Goal: Information Seeking & Learning: Learn about a topic

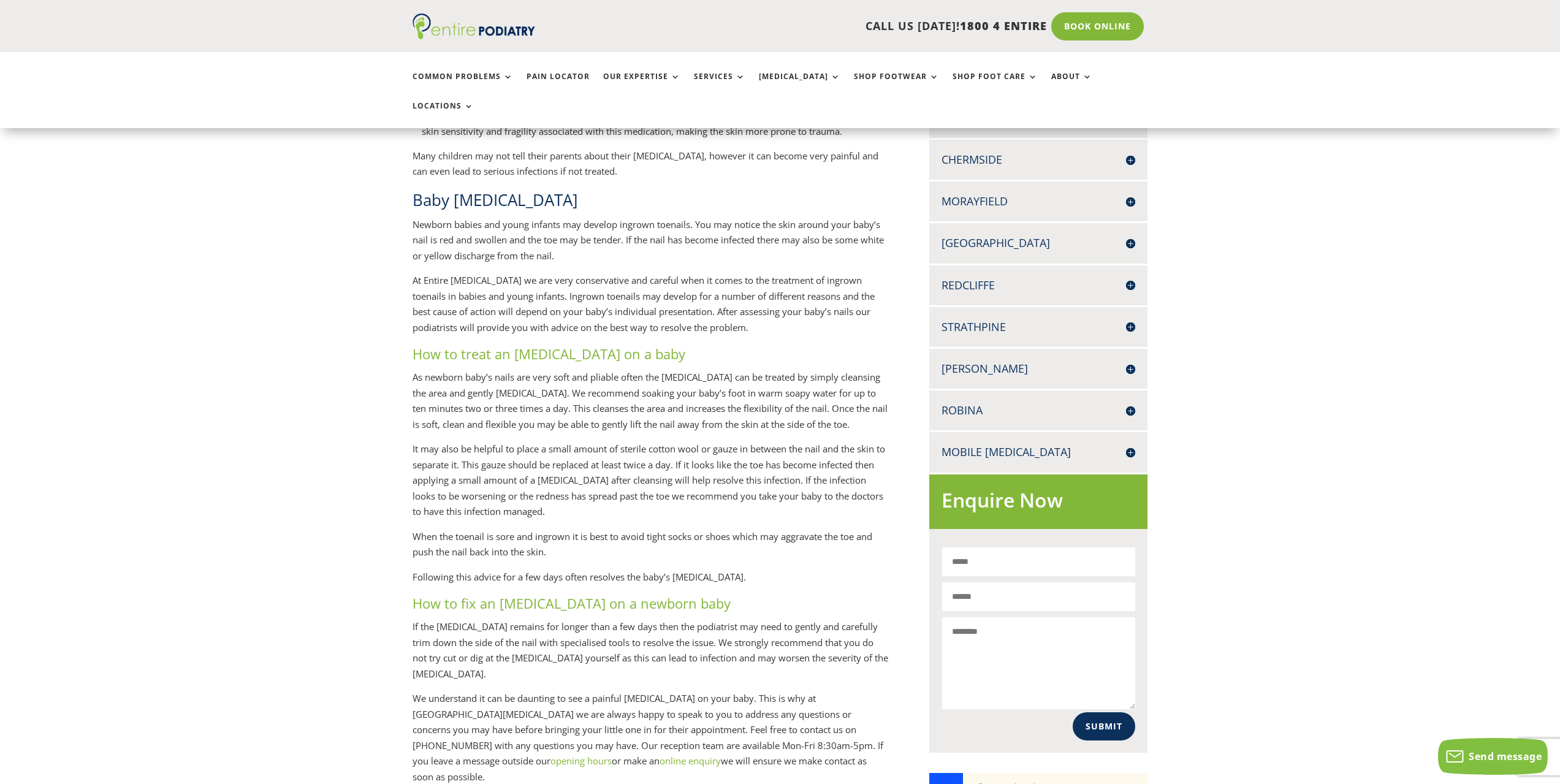
scroll to position [392, 0]
drag, startPoint x: 464, startPoint y: 362, endPoint x: 602, endPoint y: 369, distance: 138.2
click at [599, 369] on p "As newborn baby’s nails are very soft and pliable often the [MEDICAL_DATA] can …" at bounding box center [651, 403] width 477 height 72
click at [602, 369] on p "As newborn baby’s nails are very soft and pliable often the [MEDICAL_DATA] can …" at bounding box center [651, 403] width 477 height 72
drag, startPoint x: 612, startPoint y: 364, endPoint x: 646, endPoint y: 359, distance: 34.4
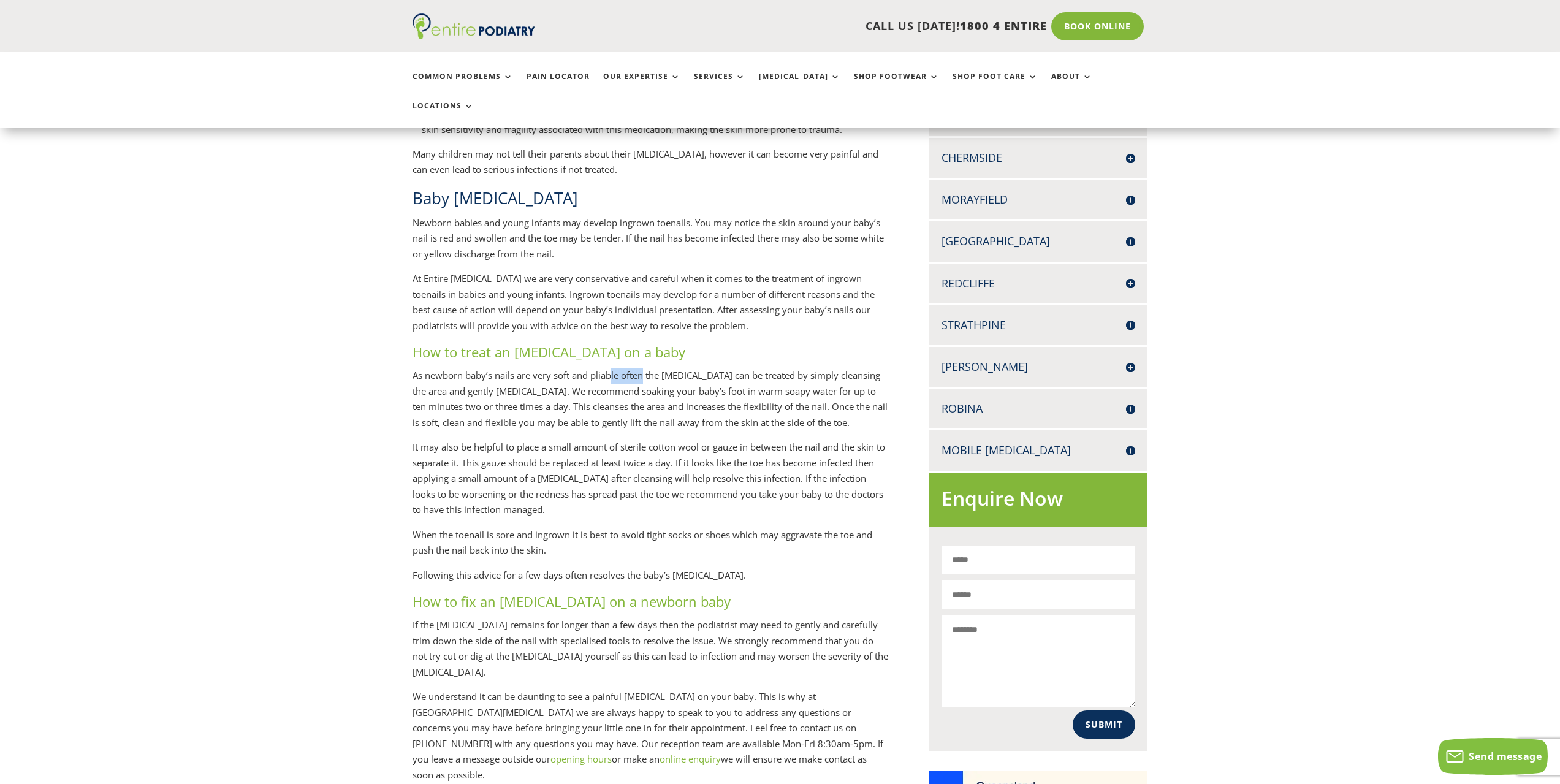
click at [646, 368] on p "As newborn baby’s nails are very soft and pliable often the [MEDICAL_DATA] can …" at bounding box center [651, 403] width 477 height 72
drag, startPoint x: 649, startPoint y: 359, endPoint x: 660, endPoint y: 359, distance: 11.0
click at [652, 368] on p "As newborn baby’s nails are very soft and pliable often the [MEDICAL_DATA] can …" at bounding box center [651, 403] width 477 height 72
drag, startPoint x: 676, startPoint y: 359, endPoint x: 699, endPoint y: 359, distance: 23.0
click at [679, 368] on p "As newborn baby’s nails are very soft and pliable often the [MEDICAL_DATA] can …" at bounding box center [651, 403] width 477 height 72
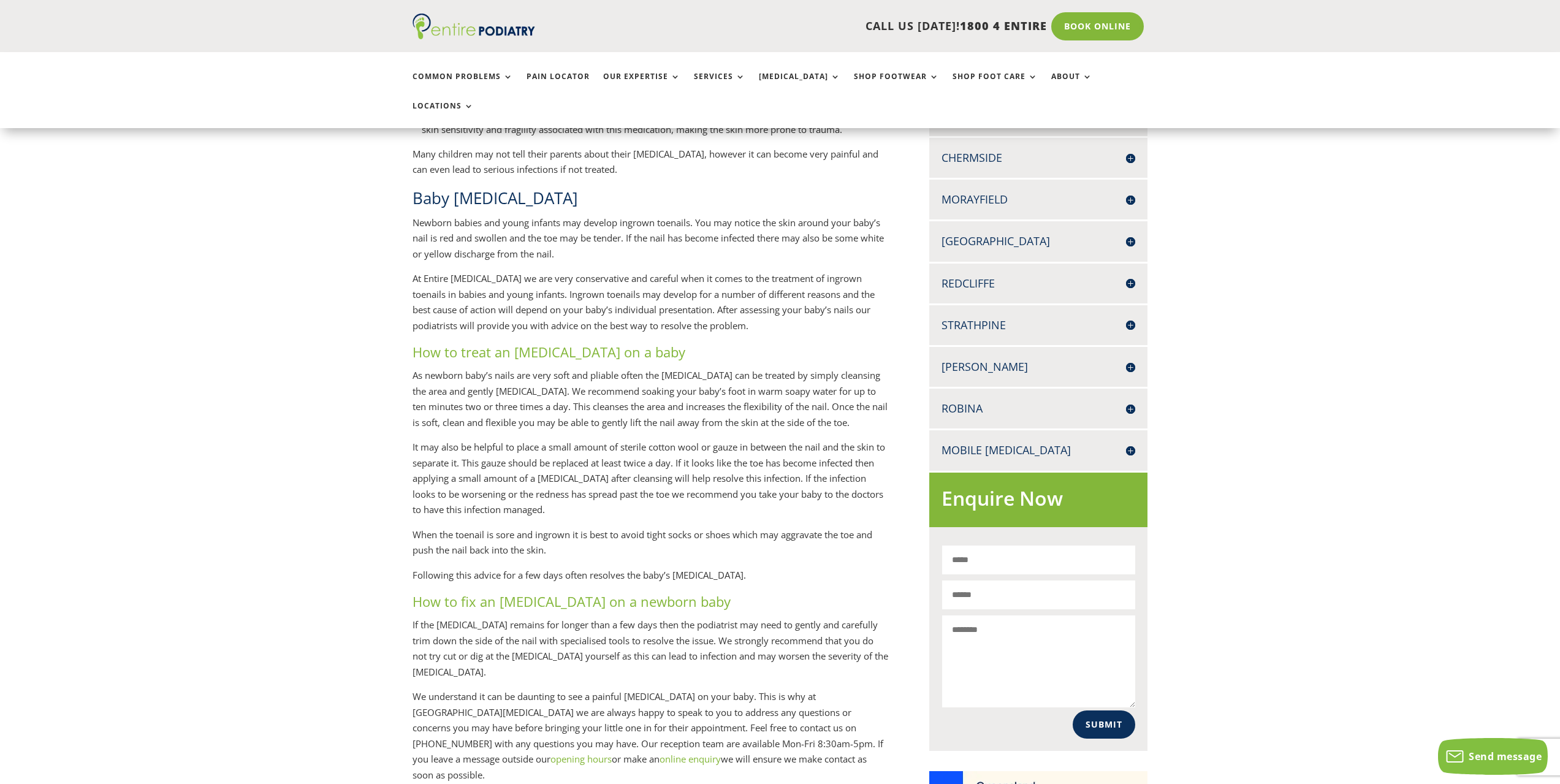
drag, startPoint x: 699, startPoint y: 359, endPoint x: 723, endPoint y: 362, distance: 24.2
click at [701, 368] on p "As newborn baby’s nails are very soft and pliable often the [MEDICAL_DATA] can …" at bounding box center [651, 403] width 477 height 72
drag, startPoint x: 740, startPoint y: 364, endPoint x: 776, endPoint y: 363, distance: 36.0
click at [757, 368] on p "As newborn baby’s nails are very soft and pliable often the [MEDICAL_DATA] can …" at bounding box center [651, 403] width 477 height 72
drag, startPoint x: 776, startPoint y: 363, endPoint x: 805, endPoint y: 362, distance: 29.0
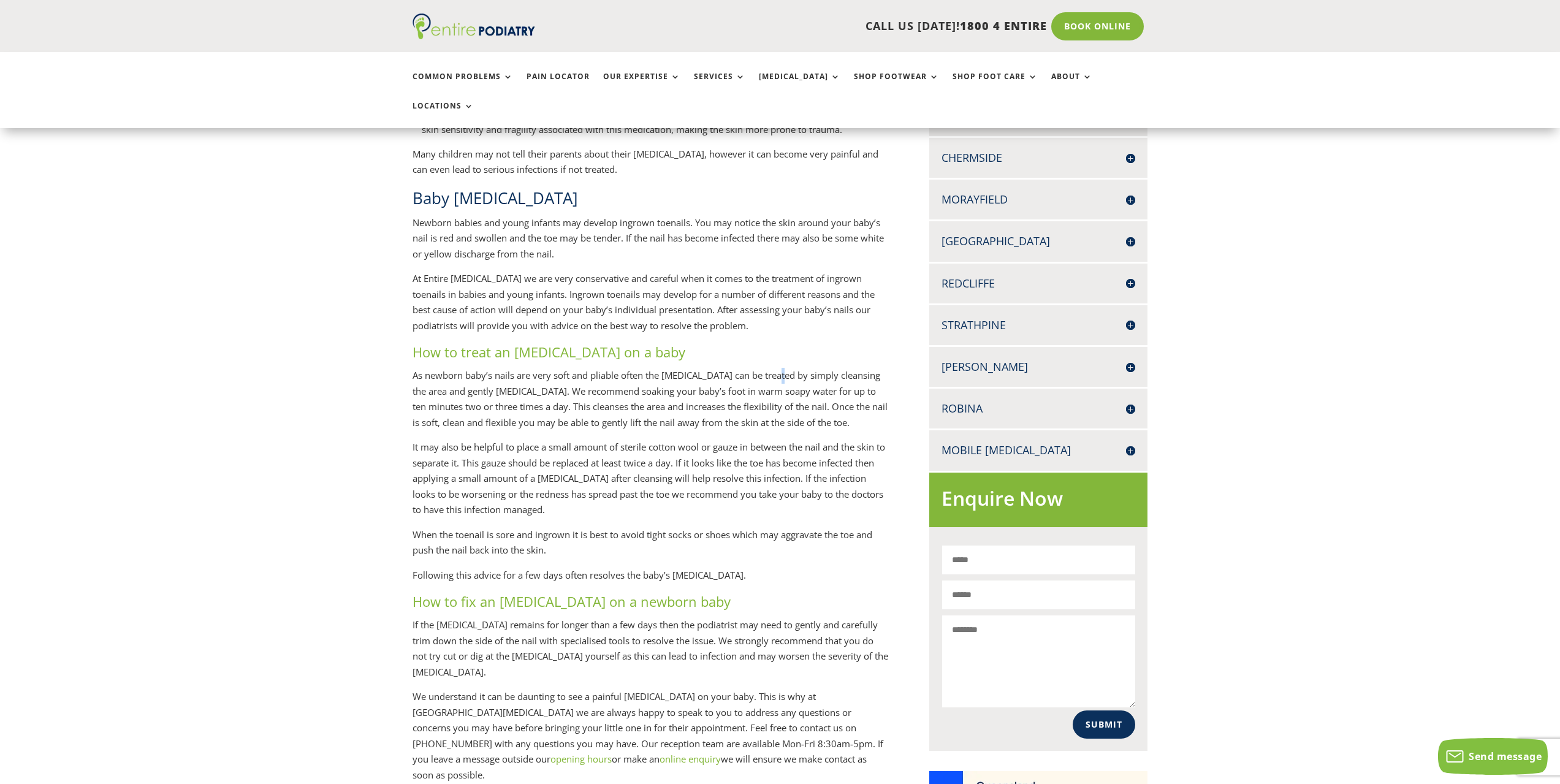
click at [787, 368] on p "As newborn baby’s nails are very soft and pliable often the [MEDICAL_DATA] can …" at bounding box center [651, 403] width 477 height 72
click at [818, 368] on p "As newborn baby’s nails are very soft and pliable often the [MEDICAL_DATA] can …" at bounding box center [651, 403] width 477 height 72
click at [842, 368] on p "As newborn baby’s nails are very soft and pliable often the [MEDICAL_DATA] can …" at bounding box center [651, 403] width 477 height 72
drag, startPoint x: 470, startPoint y: 381, endPoint x: 859, endPoint y: 377, distance: 389.0
click at [861, 375] on p "As newborn baby’s nails are very soft and pliable often the [MEDICAL_DATA] can …" at bounding box center [651, 403] width 477 height 72
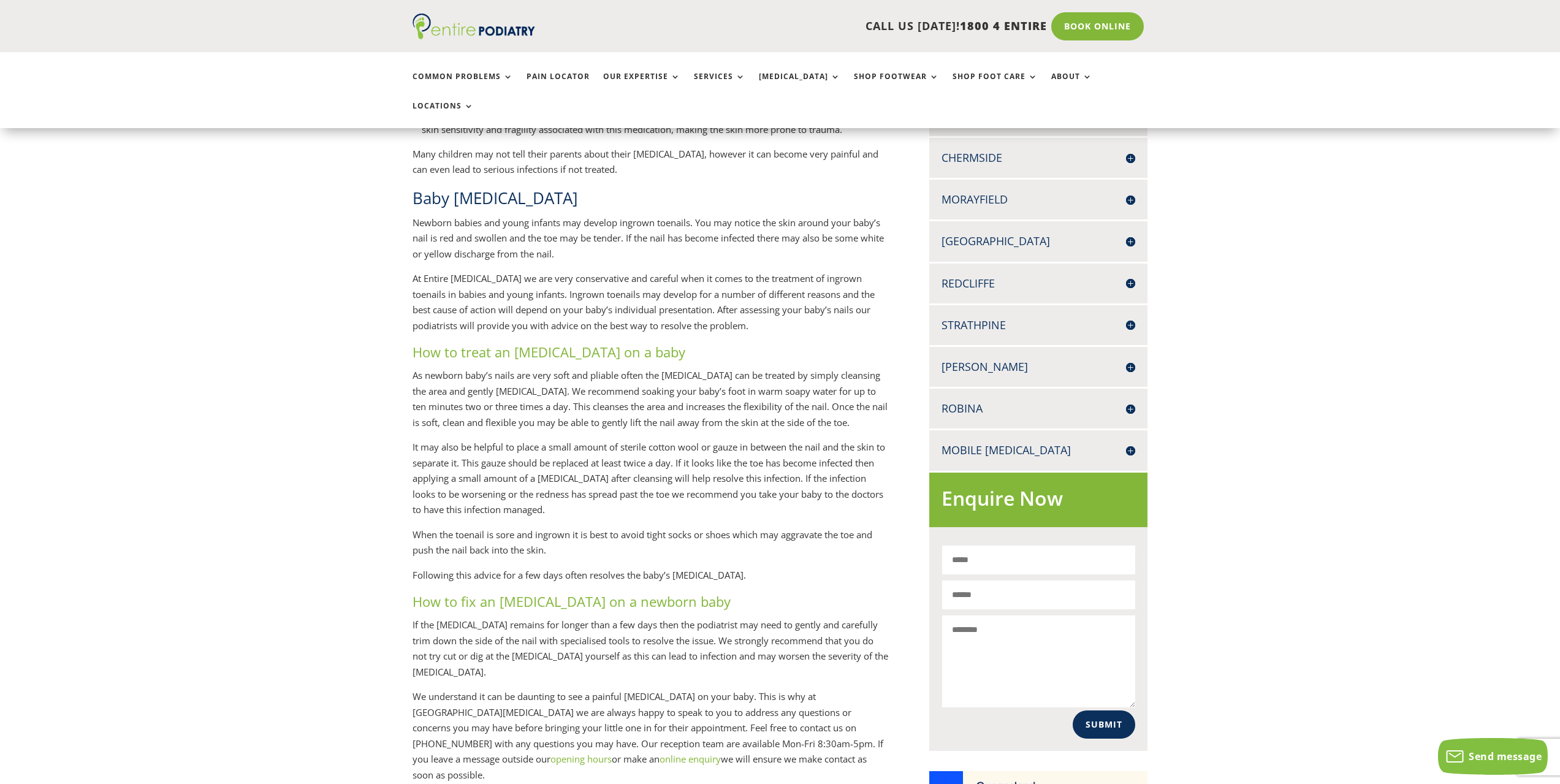
click at [466, 399] on p "As newborn baby’s nails are very soft and pliable often the [MEDICAL_DATA] can …" at bounding box center [651, 403] width 477 height 72
drag, startPoint x: 504, startPoint y: 393, endPoint x: 610, endPoint y: 394, distance: 106.0
click at [610, 394] on p "As newborn baby’s nails are very soft and pliable often the [MEDICAL_DATA] can …" at bounding box center [651, 403] width 477 height 72
click at [634, 395] on p "As newborn baby’s nails are very soft and pliable often the [MEDICAL_DATA] can …" at bounding box center [651, 403] width 477 height 72
drag, startPoint x: 647, startPoint y: 395, endPoint x: 660, endPoint y: 394, distance: 13.0
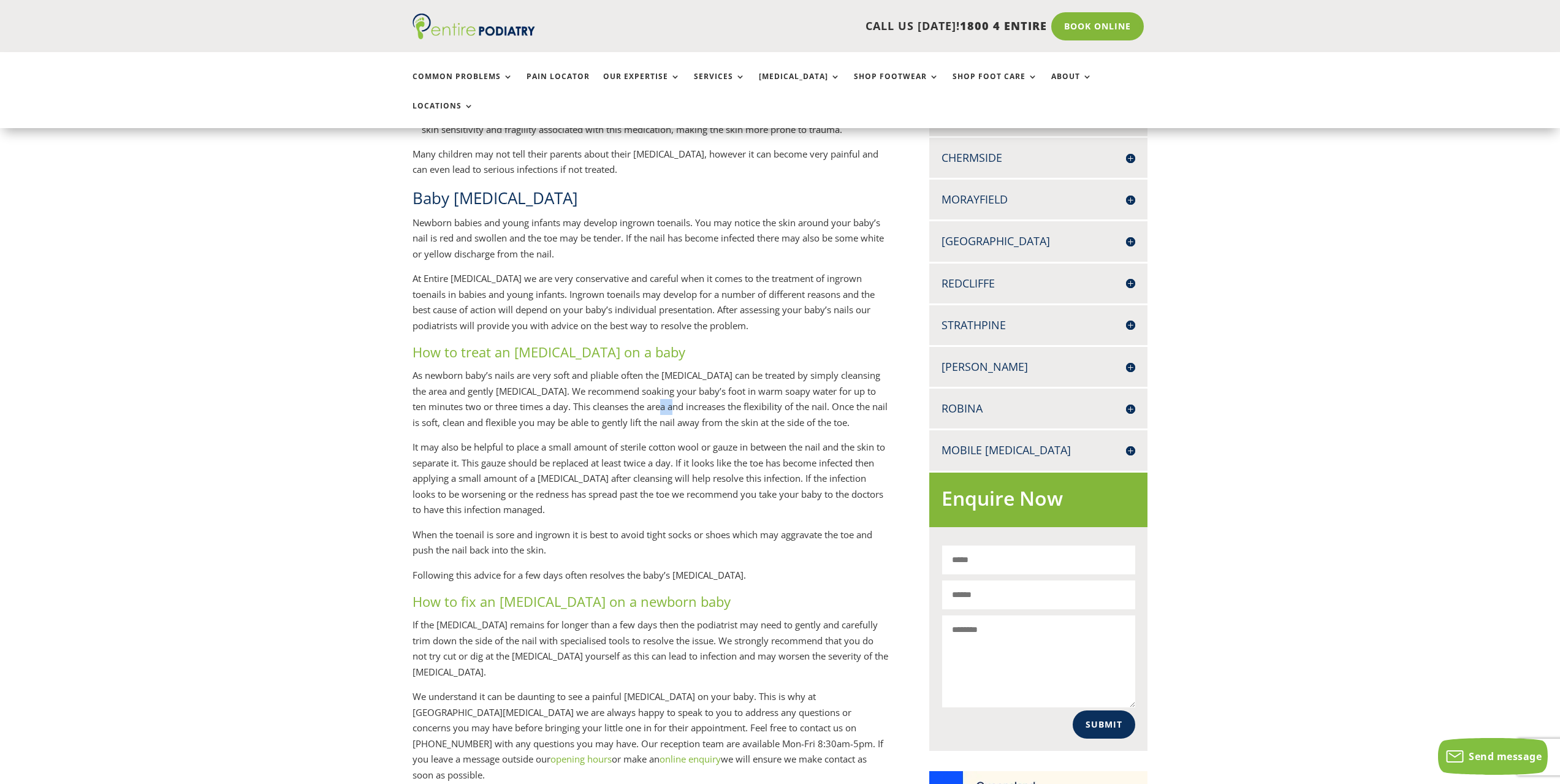
click at [660, 394] on p "As newborn baby’s nails are very soft and pliable often the [MEDICAL_DATA] can …" at bounding box center [651, 403] width 477 height 72
click at [610, 394] on p "As newborn baby’s nails are very soft and pliable often the [MEDICAL_DATA] can …" at bounding box center [651, 403] width 477 height 72
drag, startPoint x: 587, startPoint y: 398, endPoint x: 887, endPoint y: 391, distance: 300.1
click at [887, 391] on p "As newborn baby’s nails are very soft and pliable often the [MEDICAL_DATA] can …" at bounding box center [651, 403] width 477 height 72
drag, startPoint x: 494, startPoint y: 409, endPoint x: 842, endPoint y: 413, distance: 348.0
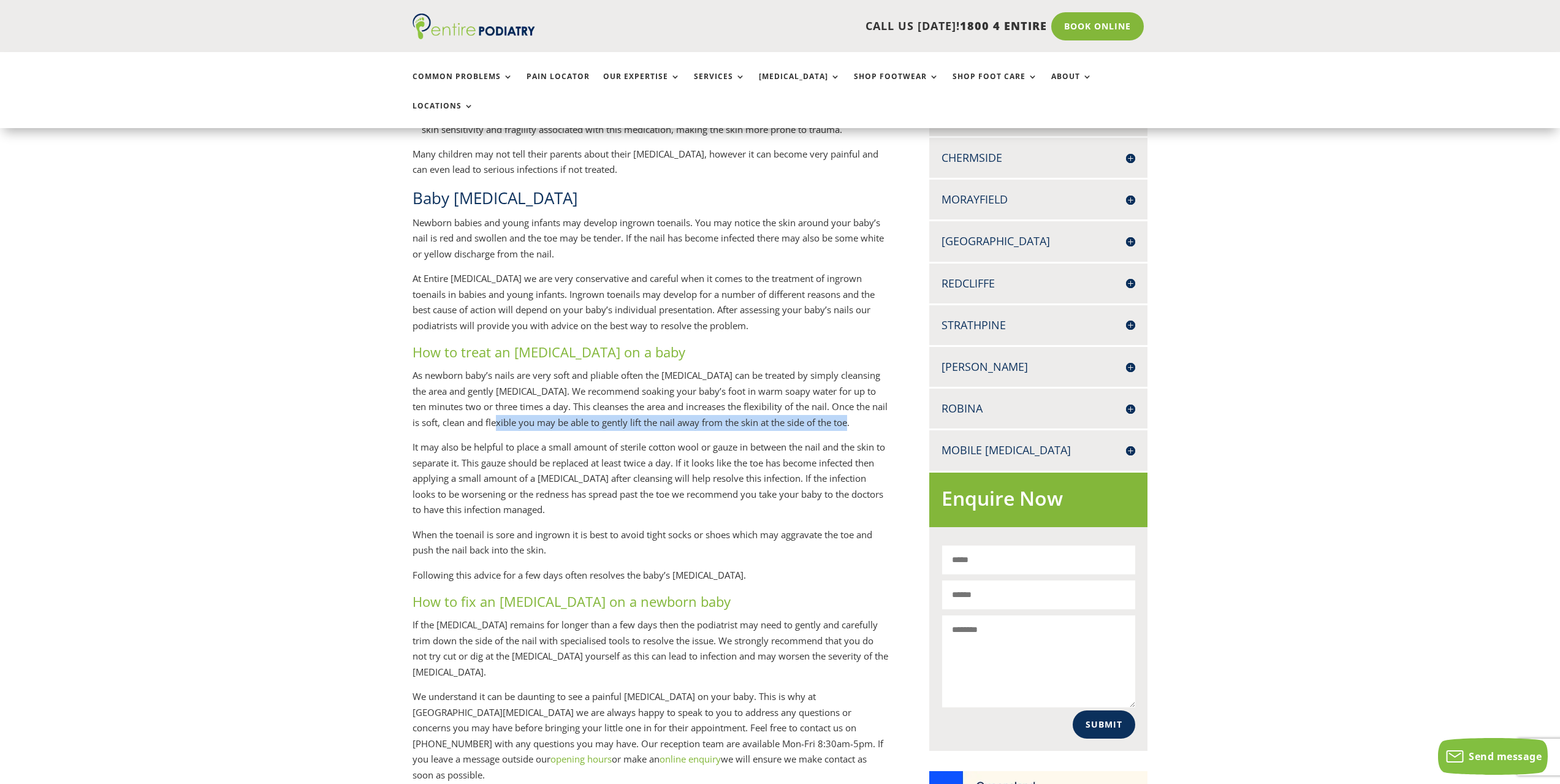
click at [842, 413] on p "As newborn baby’s nails are very soft and pliable often the [MEDICAL_DATA] can …" at bounding box center [651, 403] width 477 height 72
drag, startPoint x: 445, startPoint y: 433, endPoint x: 691, endPoint y: 437, distance: 246.0
click at [690, 440] on p "It may also be helpful to place a small amount of sterile cotton wool or gauze …" at bounding box center [651, 484] width 477 height 88
click at [692, 442] on p "It may also be helpful to place a small amount of sterile cotton wool or gauze …" at bounding box center [651, 484] width 477 height 88
drag, startPoint x: 708, startPoint y: 435, endPoint x: 827, endPoint y: 439, distance: 119.1
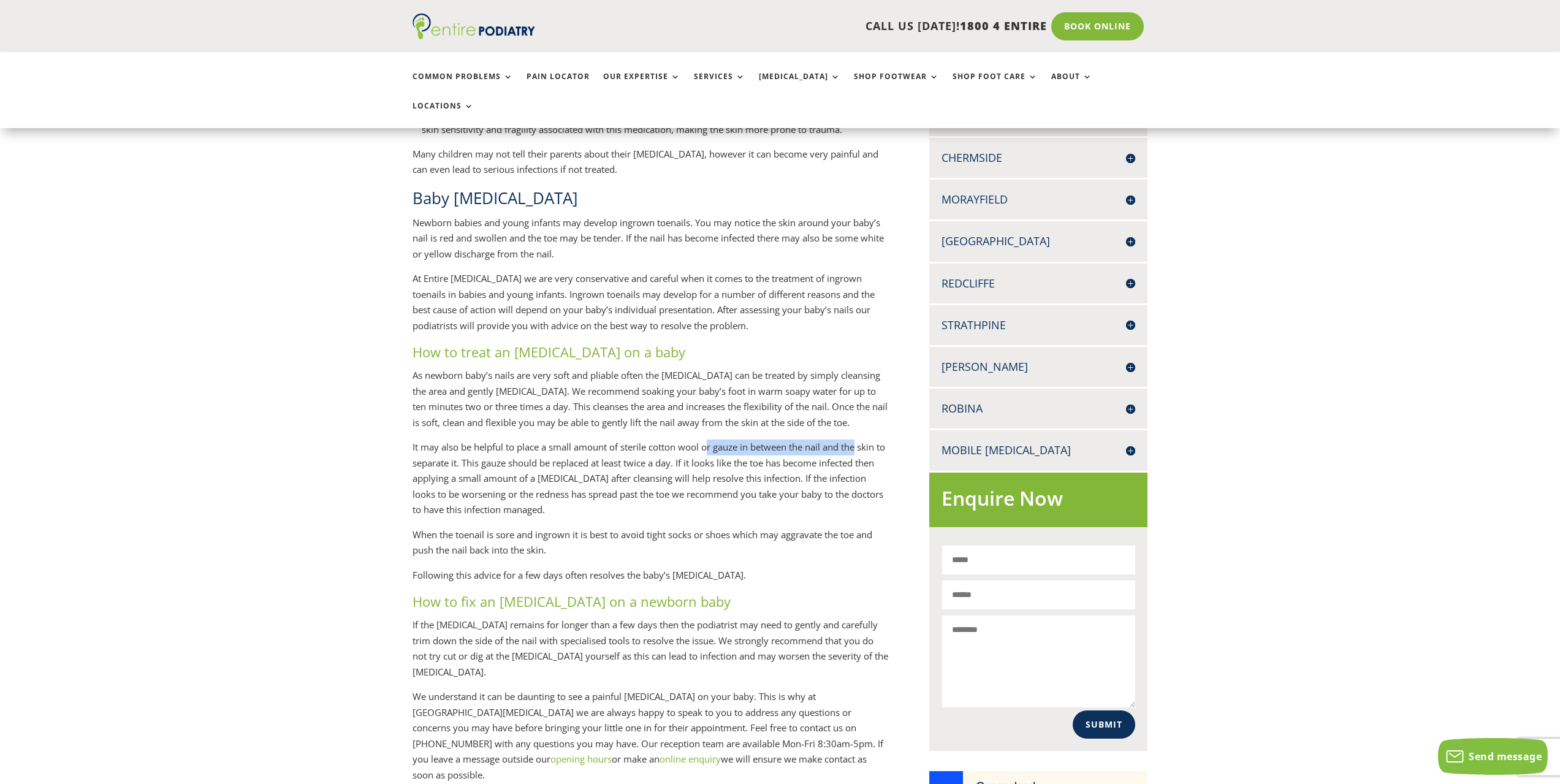
click at [857, 440] on p "It may also be helpful to place a small amount of sterile cotton wool or gauze …" at bounding box center [651, 484] width 477 height 88
drag, startPoint x: 581, startPoint y: 451, endPoint x: 696, endPoint y: 446, distance: 115.1
click at [693, 446] on p "It may also be helpful to place a small amount of sterile cotton wool or gauze …" at bounding box center [651, 484] width 477 height 88
drag, startPoint x: 696, startPoint y: 446, endPoint x: 827, endPoint y: 450, distance: 131.1
click at [827, 450] on p "It may also be helpful to place a small amount of sterile cotton wool or gauze …" at bounding box center [651, 484] width 477 height 88
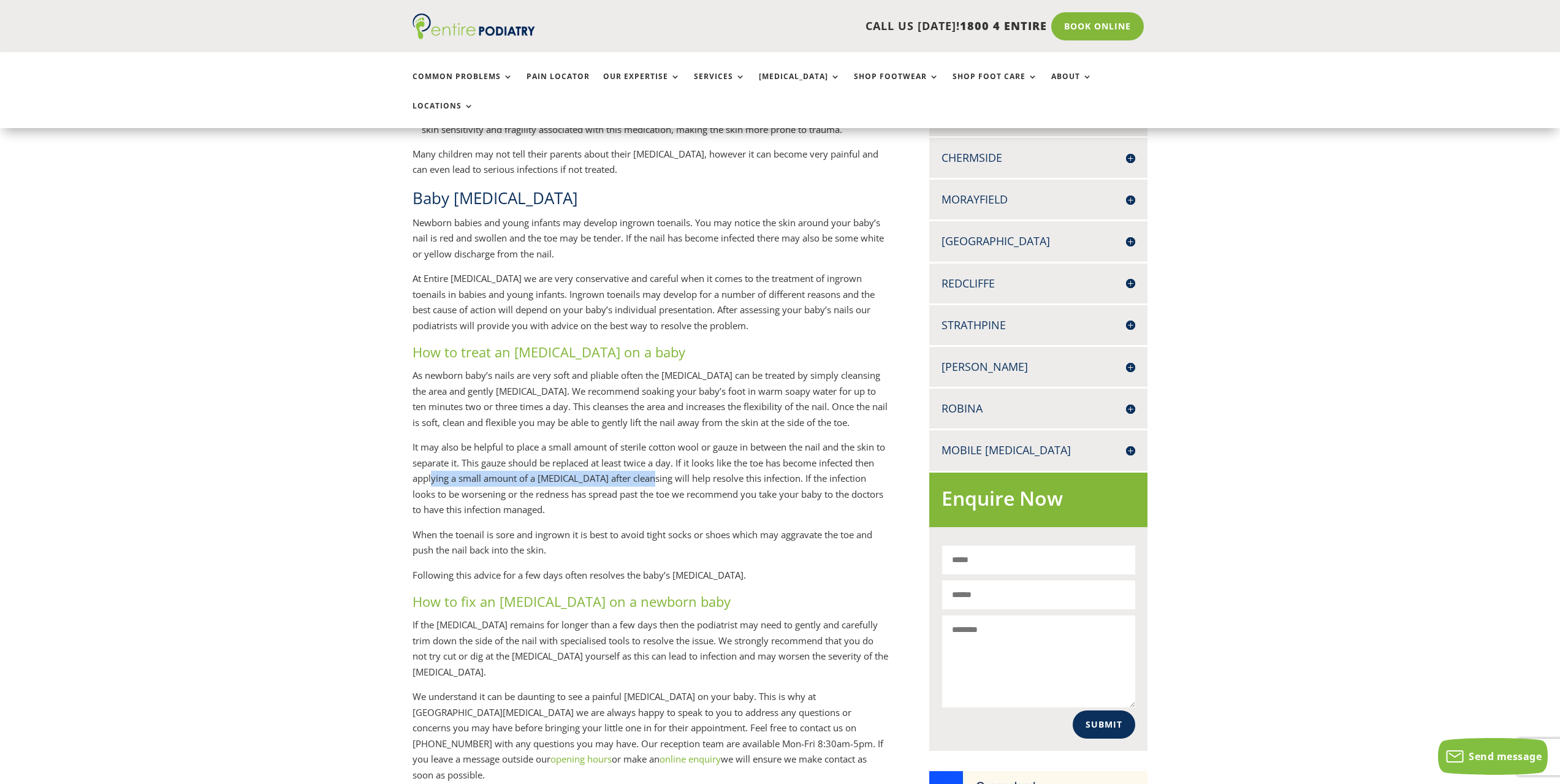
drag, startPoint x: 453, startPoint y: 463, endPoint x: 576, endPoint y: 464, distance: 123.0
click at [660, 470] on p "It may also be helpful to place a small amount of sterile cotton wool or gauze …" at bounding box center [651, 484] width 477 height 88
click at [533, 456] on p "It may also be helpful to place a small amount of sterile cotton wool or gauze …" at bounding box center [651, 484] width 477 height 88
drag, startPoint x: 565, startPoint y: 450, endPoint x: 727, endPoint y: 453, distance: 162.0
click at [727, 453] on p "It may also be helpful to place a small amount of sterile cotton wool or gauze …" at bounding box center [651, 484] width 477 height 88
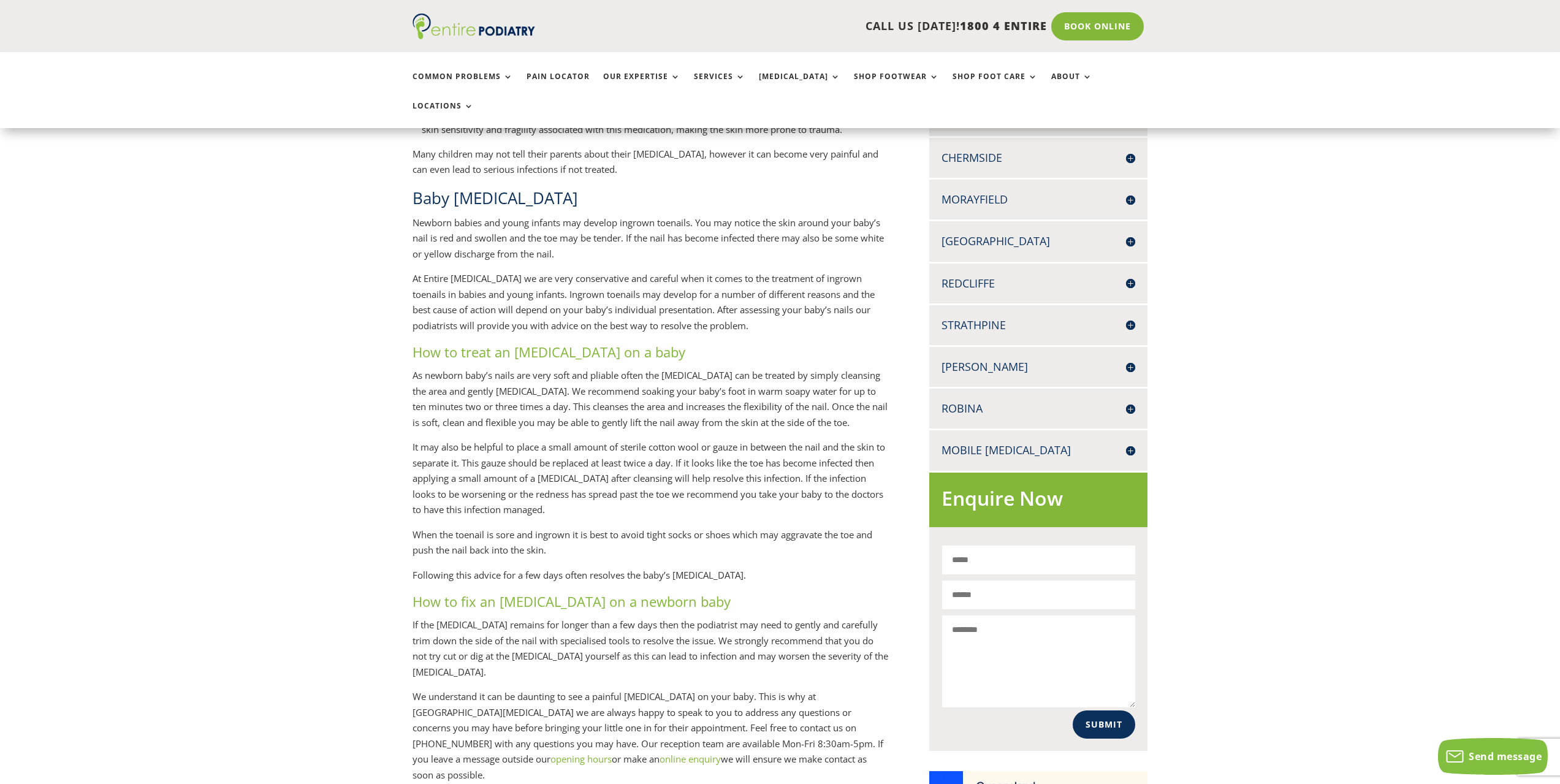
click at [730, 453] on p "It may also be helpful to place a small amount of sterile cotton wool or gauze …" at bounding box center [651, 484] width 477 height 88
click at [727, 457] on p "It may also be helpful to place a small amount of sterile cotton wool or gauze …" at bounding box center [651, 484] width 477 height 88
drag, startPoint x: 739, startPoint y: 455, endPoint x: 777, endPoint y: 454, distance: 38.0
click at [761, 454] on p "It may also be helpful to place a small amount of sterile cotton wool or gauze …" at bounding box center [651, 484] width 477 height 88
click at [777, 454] on p "It may also be helpful to place a small amount of sterile cotton wool or gauze …" at bounding box center [651, 484] width 477 height 88
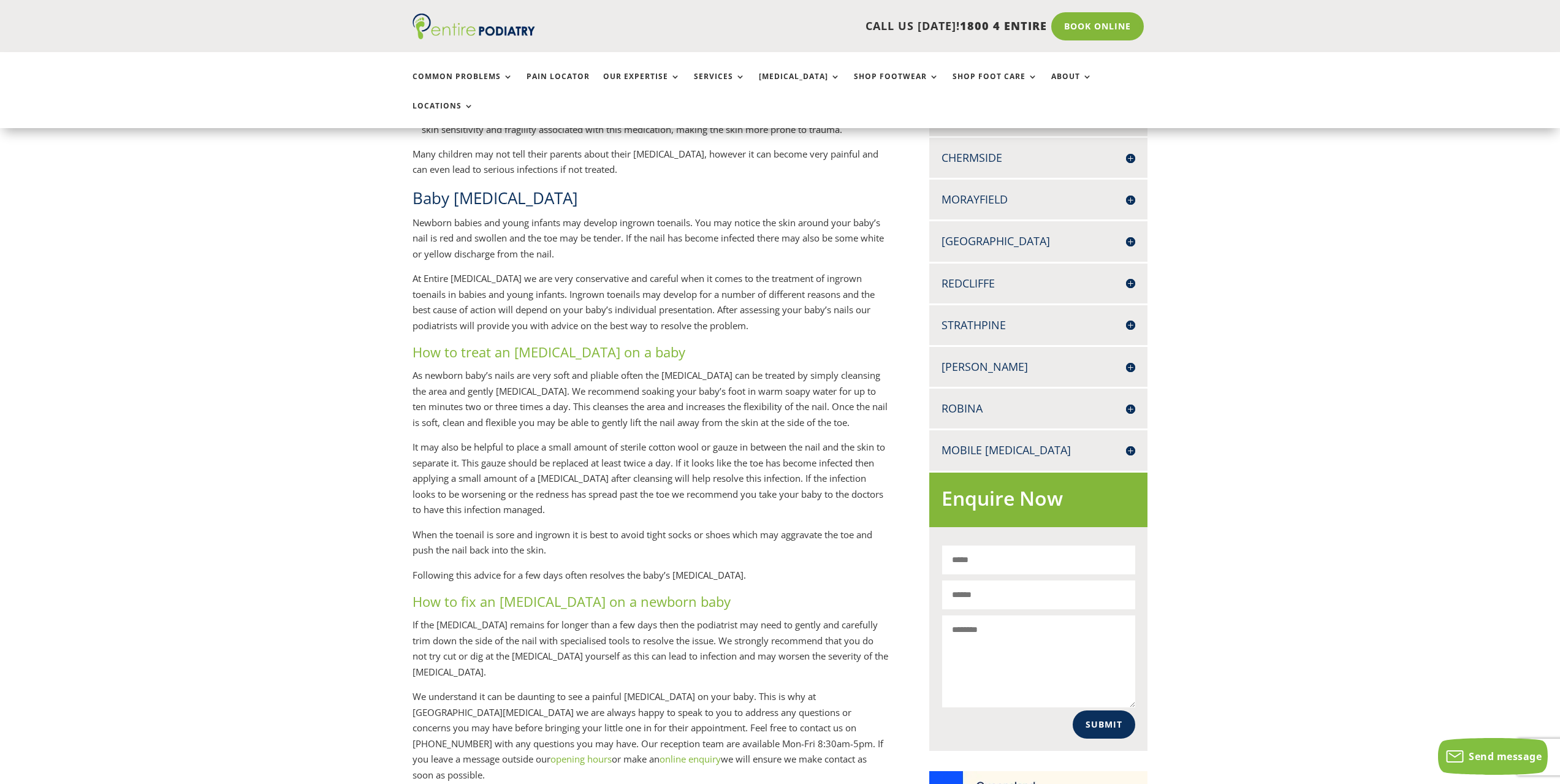
drag, startPoint x: 799, startPoint y: 455, endPoint x: 817, endPoint y: 456, distance: 18.0
click at [799, 455] on p "It may also be helpful to place a small amount of sterile cotton wool or gauze …" at bounding box center [651, 484] width 477 height 88
click at [817, 456] on p "It may also be helpful to place a small amount of sterile cotton wool or gauze …" at bounding box center [651, 484] width 477 height 88
drag, startPoint x: 452, startPoint y: 464, endPoint x: 839, endPoint y: 468, distance: 387.0
click at [839, 468] on p "It may also be helpful to place a small amount of sterile cotton wool or gauze …" at bounding box center [651, 484] width 477 height 88
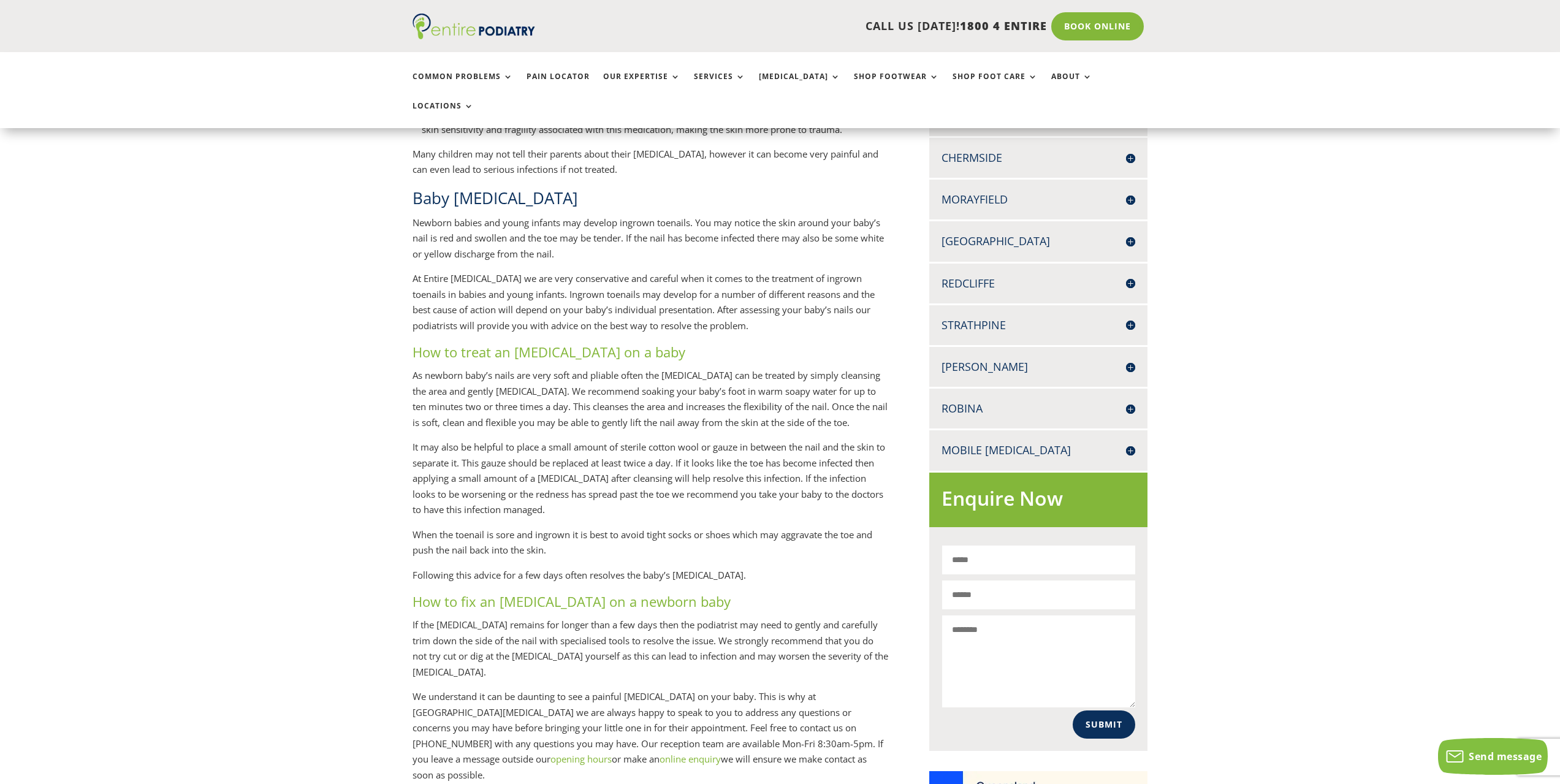
click at [762, 476] on p "It may also be helpful to place a small amount of sterile cotton wool or gauze …" at bounding box center [651, 484] width 477 height 88
drag, startPoint x: 590, startPoint y: 469, endPoint x: 677, endPoint y: 468, distance: 87.0
click at [677, 468] on p "It may also be helpful to place a small amount of sterile cotton wool or gauze …" at bounding box center [651, 484] width 477 height 88
click at [678, 468] on p "It may also be helpful to place a small amount of sterile cotton wool or gauze …" at bounding box center [651, 484] width 477 height 88
drag, startPoint x: 683, startPoint y: 468, endPoint x: 837, endPoint y: 467, distance: 154.0
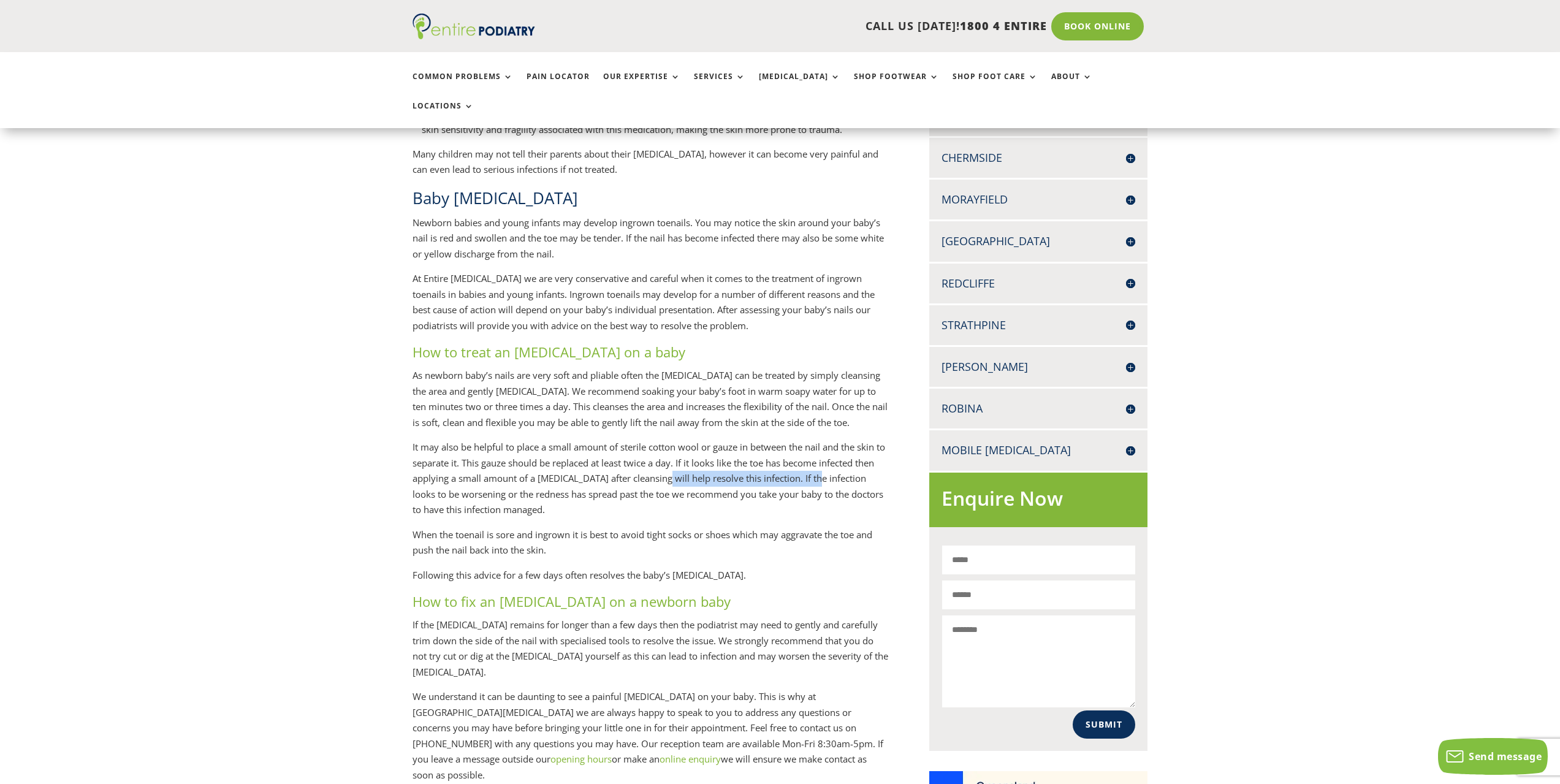
click at [837, 467] on p "It may also be helpful to place a small amount of sterile cotton wool or gauze …" at bounding box center [651, 484] width 477 height 88
click at [458, 479] on p "It may also be helpful to place a small amount of sterile cotton wool or gauze …" at bounding box center [651, 484] width 477 height 88
drag, startPoint x: 489, startPoint y: 481, endPoint x: 852, endPoint y: 490, distance: 363.1
click at [860, 489] on p "It may also be helpful to place a small amount of sterile cotton wool or gauze …" at bounding box center [651, 484] width 477 height 88
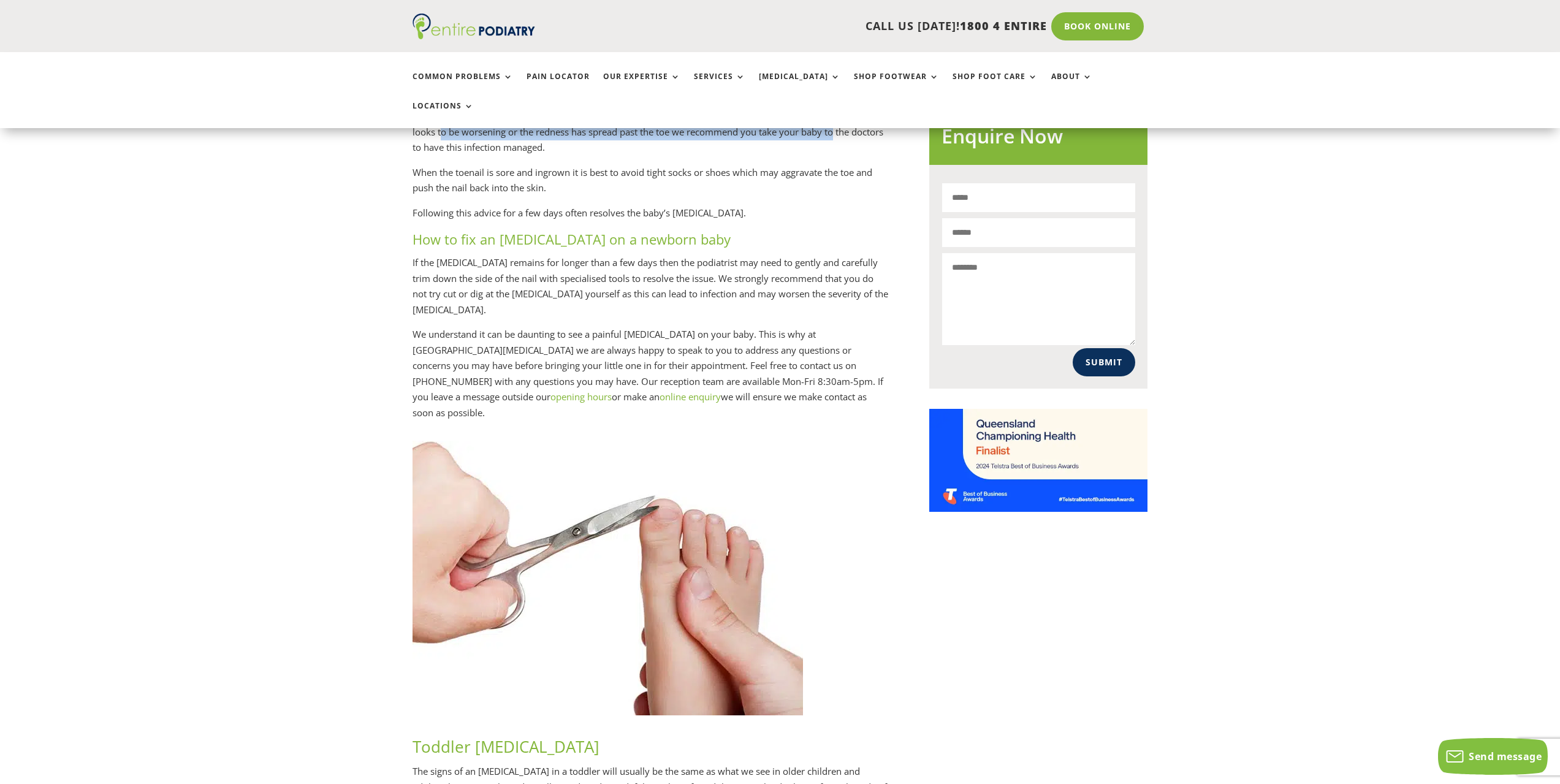
scroll to position [736, 0]
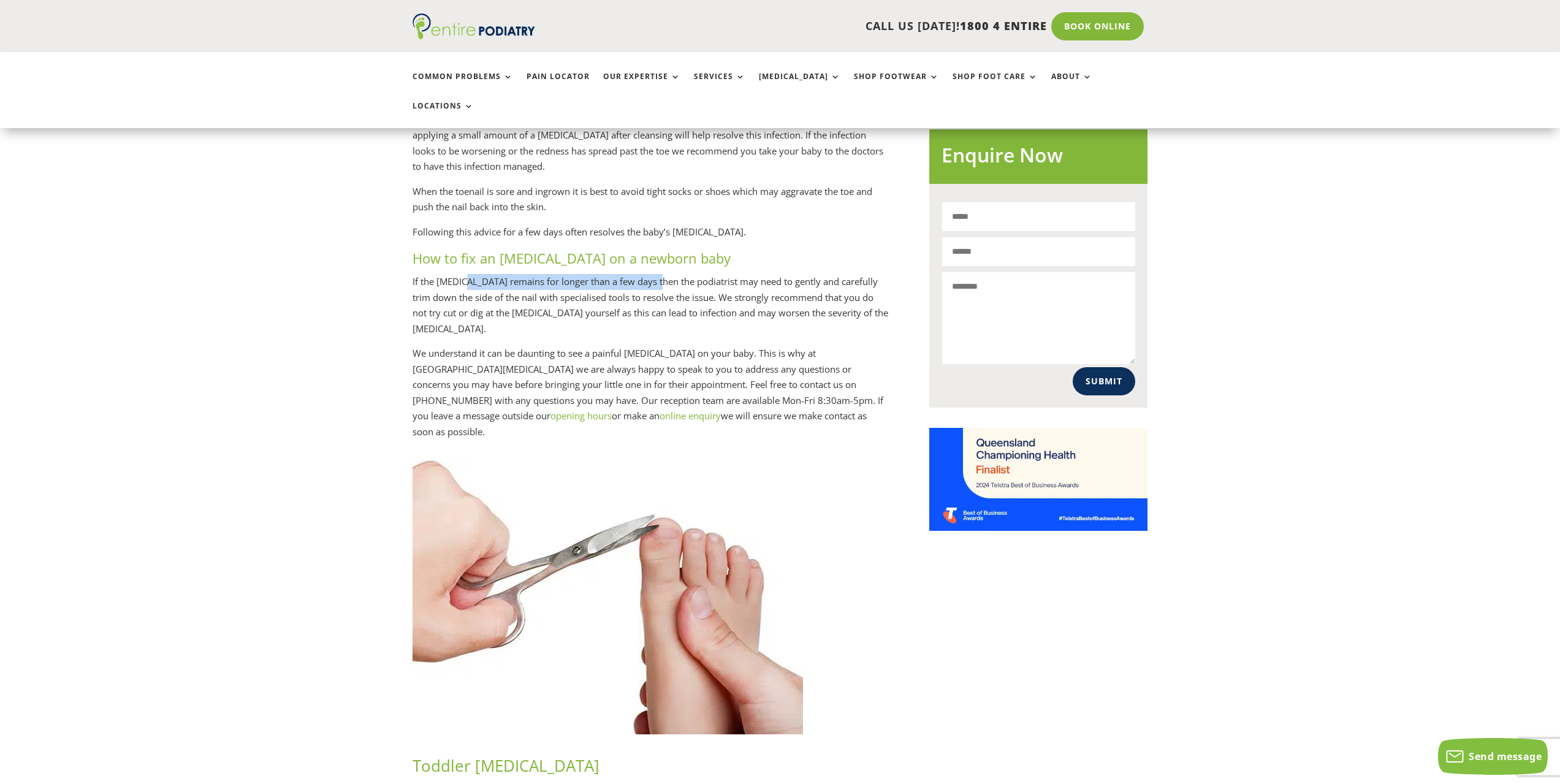
drag, startPoint x: 481, startPoint y: 269, endPoint x: 663, endPoint y: 269, distance: 182.0
click at [660, 274] on p "If the [MEDICAL_DATA] remains for longer than a few days then the podiatrist ma…" at bounding box center [651, 310] width 477 height 72
click at [631, 274] on p "If the [MEDICAL_DATA] remains for longer than a few days then the podiatrist ma…" at bounding box center [651, 310] width 477 height 72
drag, startPoint x: 632, startPoint y: 266, endPoint x: 892, endPoint y: 269, distance: 260.0
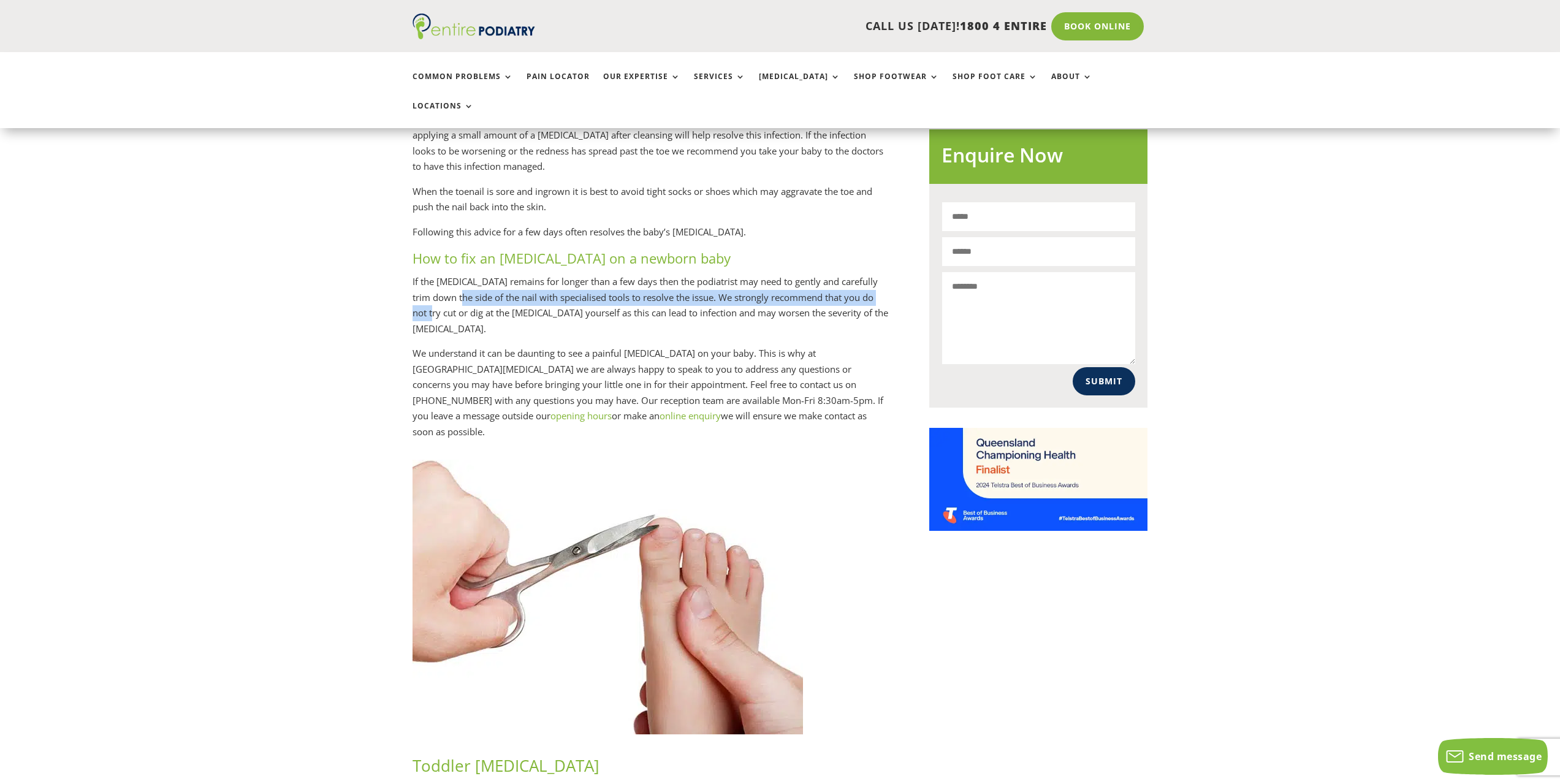
drag, startPoint x: 451, startPoint y: 284, endPoint x: 889, endPoint y: 282, distance: 438.0
click at [888, 282] on p "If the [MEDICAL_DATA] remains for longer than a few days then the podiatrist ma…" at bounding box center [651, 310] width 477 height 72
click at [442, 300] on p "If the [MEDICAL_DATA] remains for longer than a few days then the podiatrist ma…" at bounding box center [651, 310] width 477 height 72
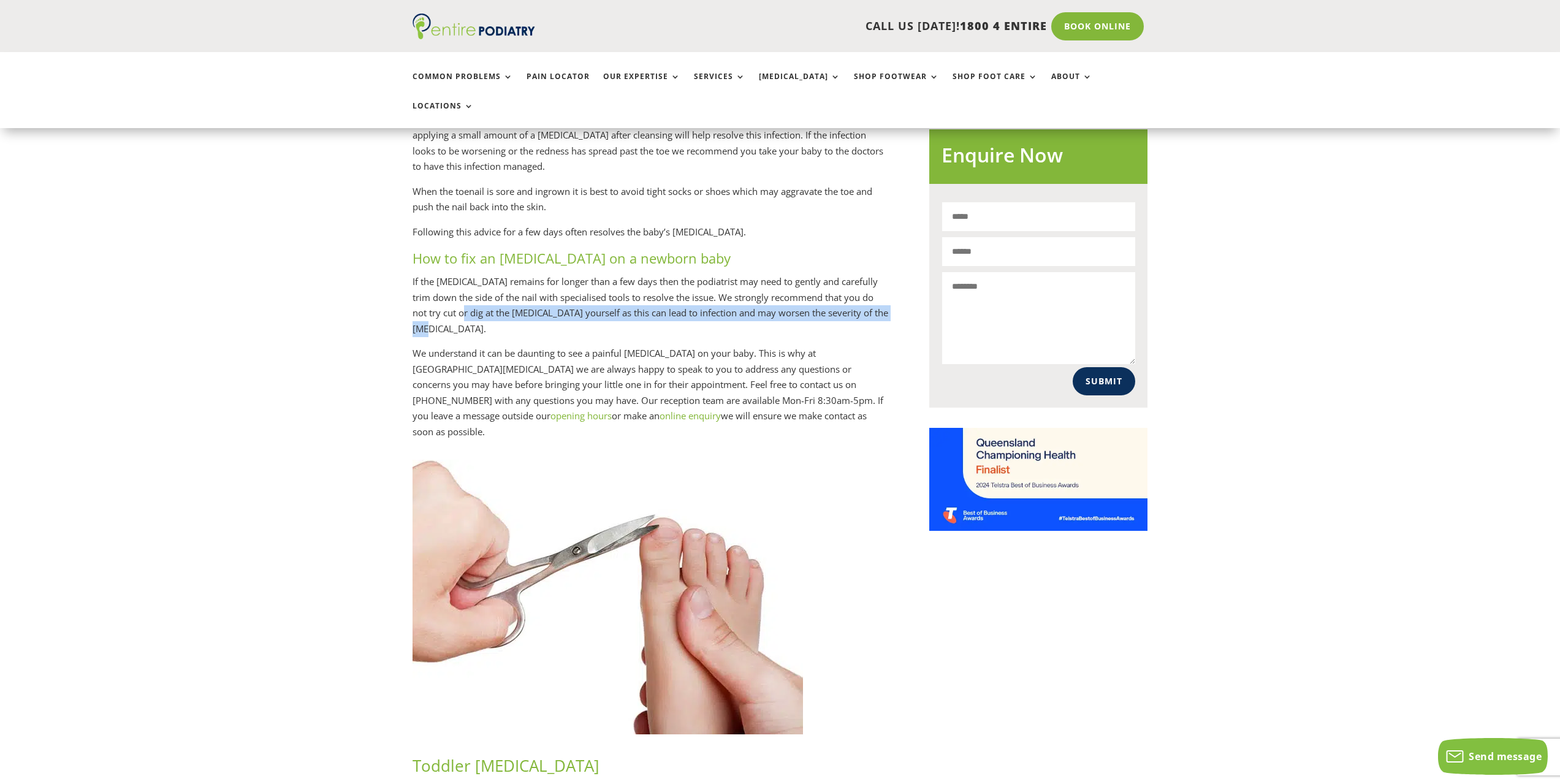
drag, startPoint x: 455, startPoint y: 301, endPoint x: 872, endPoint y: 301, distance: 417.0
click at [872, 301] on p "If the [MEDICAL_DATA] remains for longer than a few days then the podiatrist ma…" at bounding box center [651, 310] width 477 height 72
click at [870, 309] on p "If the [MEDICAL_DATA] remains for longer than a few days then the podiatrist ma…" at bounding box center [651, 310] width 477 height 72
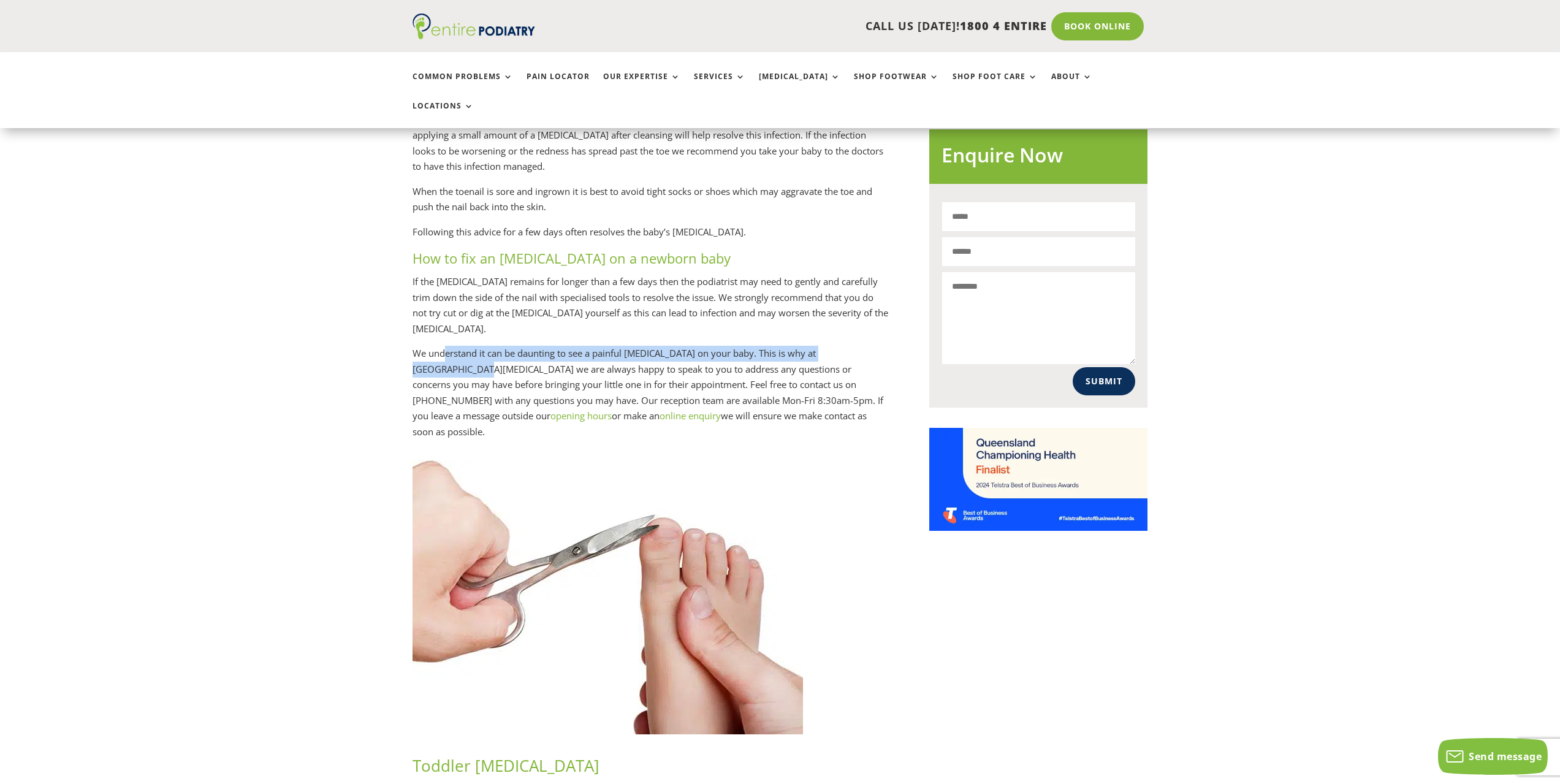
drag, startPoint x: 463, startPoint y: 335, endPoint x: 884, endPoint y: 344, distance: 421.1
click at [880, 346] on p "We understand it can be daunting to see a painful [MEDICAL_DATA] on your baby. …" at bounding box center [651, 393] width 477 height 94
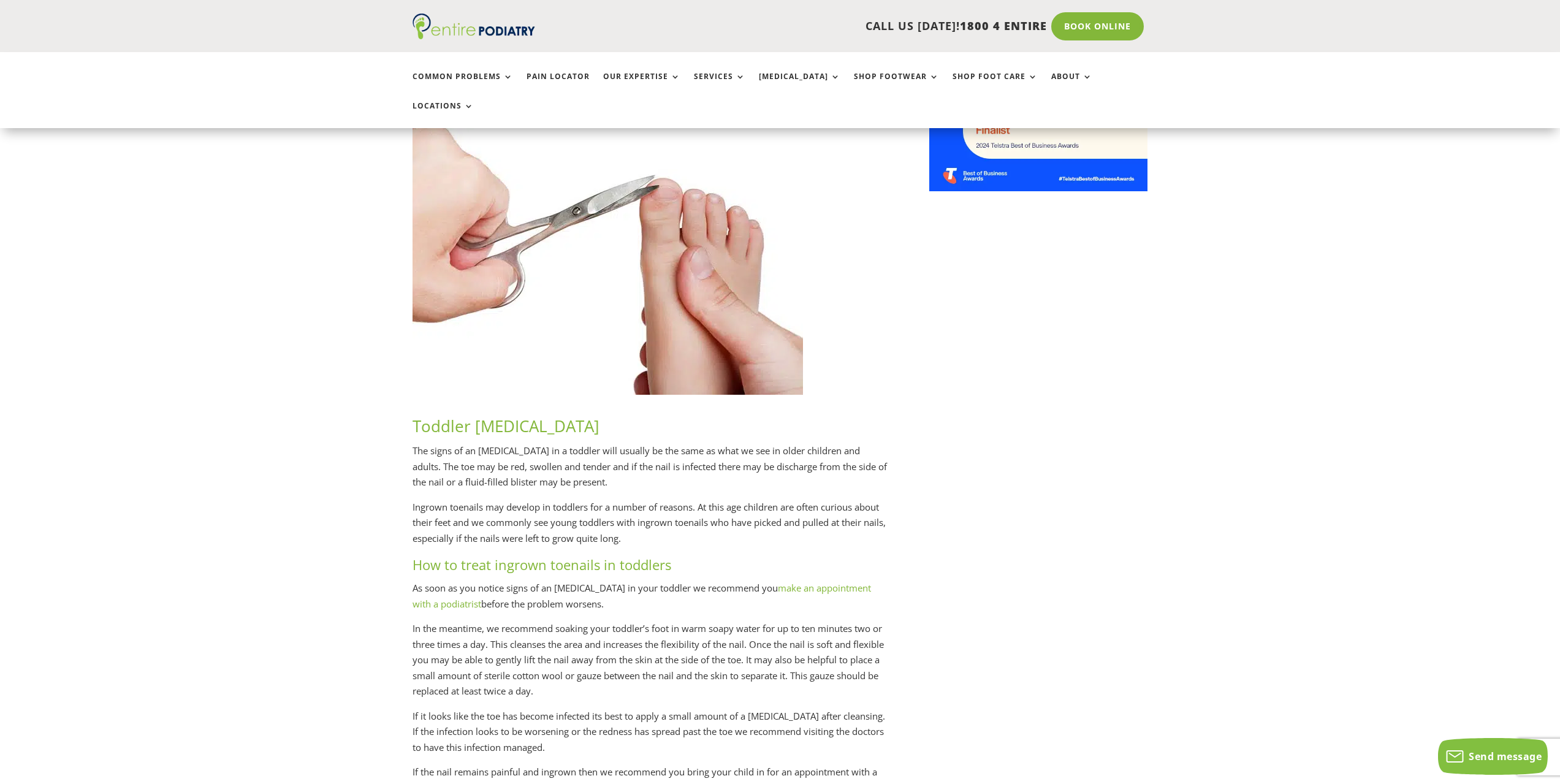
scroll to position [1079, 0]
